Goal: Task Accomplishment & Management: Manage account settings

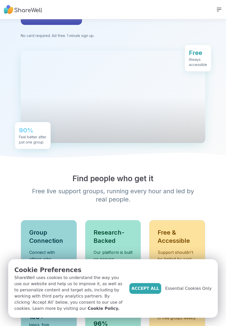
scroll to position [97, 0]
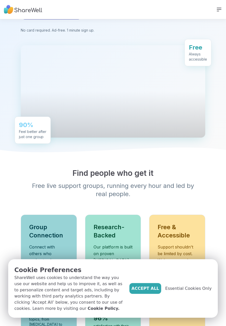
click at [184, 291] on span "Essential Cookies Only" at bounding box center [188, 288] width 46 height 6
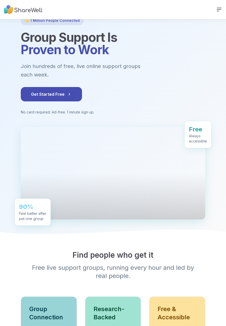
scroll to position [0, 0]
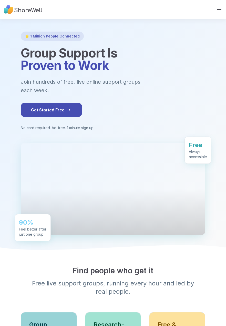
click at [221, 11] on icon at bounding box center [219, 9] width 4 height 3
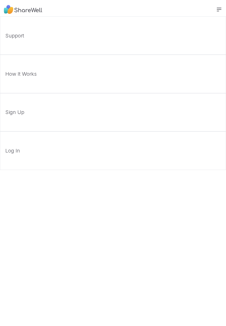
click at [1, 177] on div "Support How It Works Sign Up Log In" at bounding box center [113, 163] width 226 height 326
click at [216, 324] on div "Support How It Works Sign Up Log In" at bounding box center [113, 163] width 226 height 326
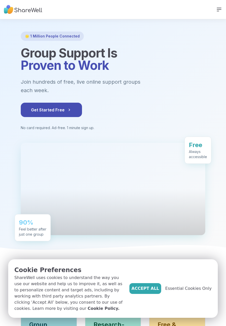
click at [150, 291] on span "Accept All" at bounding box center [146, 288] width 28 height 6
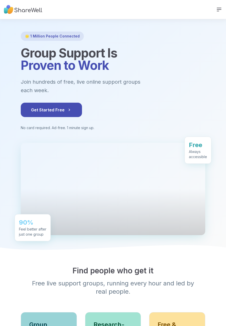
click at [60, 113] on span "Get Started Free" at bounding box center [51, 110] width 41 height 6
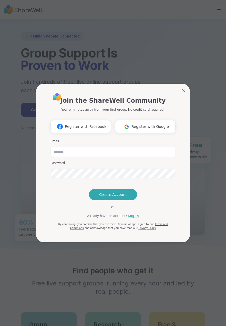
click at [130, 225] on span "By continuing, you confirm that you are over 18 years of age, agree to our" at bounding box center [106, 224] width 96 height 3
click at [131, 218] on link "Log in" at bounding box center [133, 215] width 11 height 5
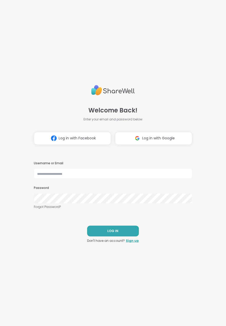
click at [132, 227] on button "LOG IN" at bounding box center [113, 230] width 52 height 11
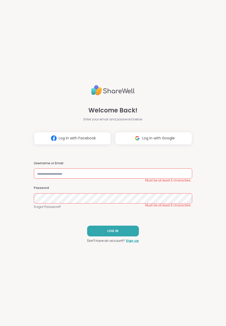
click at [44, 243] on div "Welcome Back! Enter your email and password below Log in with Facebook Log in w…" at bounding box center [113, 163] width 158 height 326
click at [64, 175] on input "text" at bounding box center [113, 173] width 158 height 10
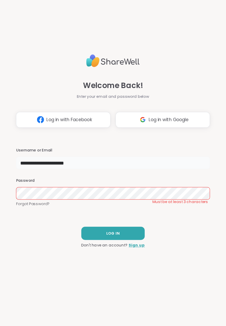
type input "**********"
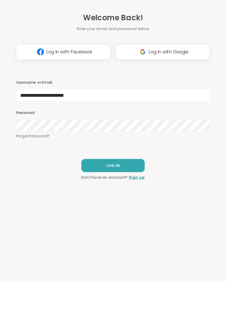
click at [118, 233] on span "LOG IN" at bounding box center [112, 230] width 11 height 5
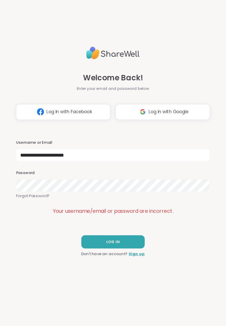
click at [113, 235] on span "LOG IN" at bounding box center [112, 237] width 11 height 5
click at [118, 240] on span "LOG IN" at bounding box center [112, 237] width 11 height 5
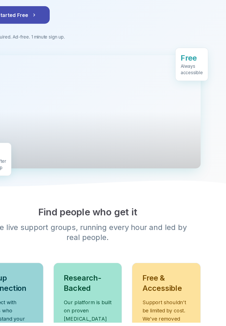
scroll to position [38, 0]
